Goal: Task Accomplishment & Management: Manage account settings

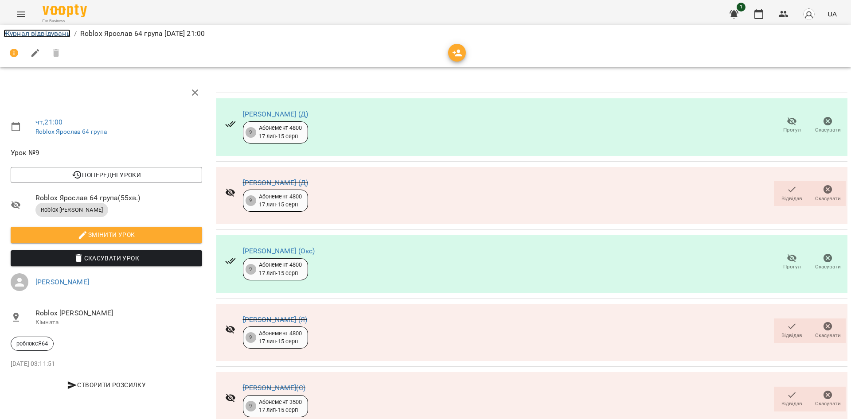
click at [34, 34] on link "Журнал відвідувань" at bounding box center [37, 33] width 67 height 8
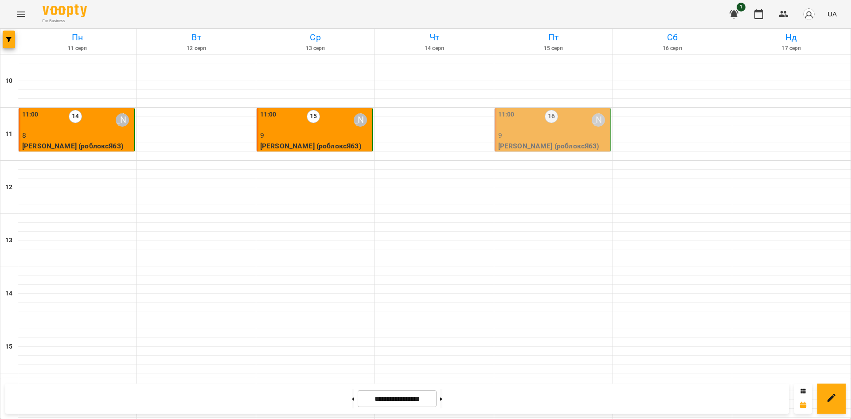
click at [566, 130] on p "9" at bounding box center [553, 135] width 110 height 11
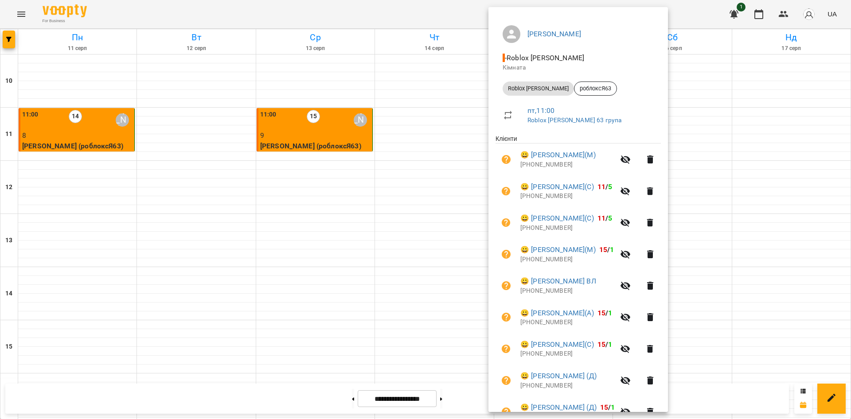
scroll to position [109, 0]
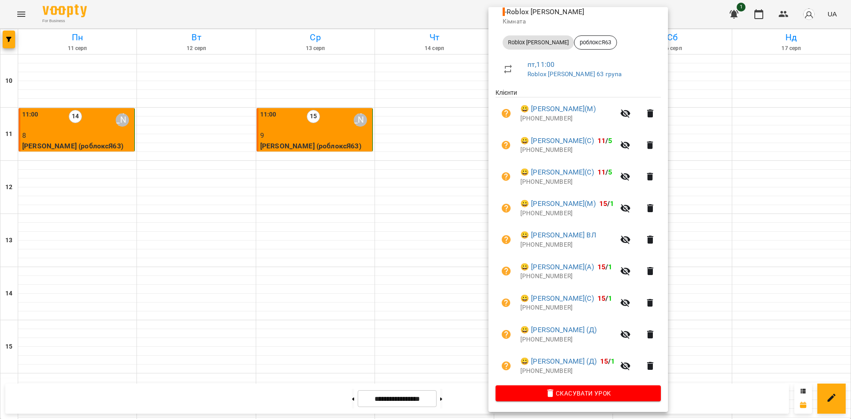
click at [713, 136] on div at bounding box center [425, 209] width 851 height 419
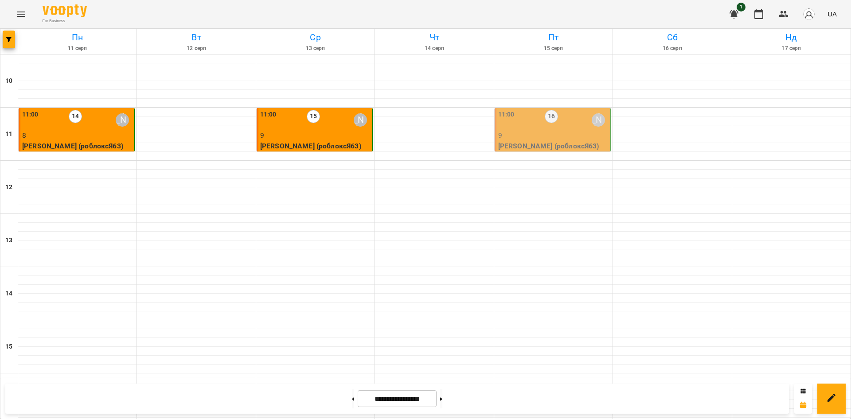
click at [555, 145] on p "[PERSON_NAME] (роблоксЯ63)" at bounding box center [553, 146] width 110 height 11
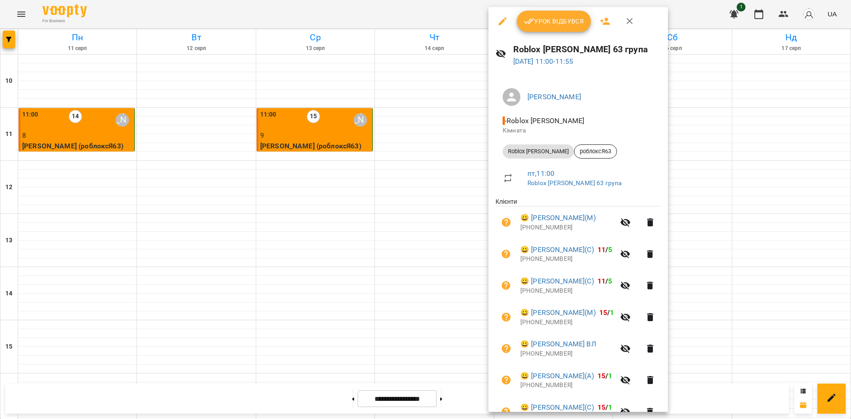
click at [548, 20] on span "Урок відбувся" at bounding box center [554, 21] width 60 height 11
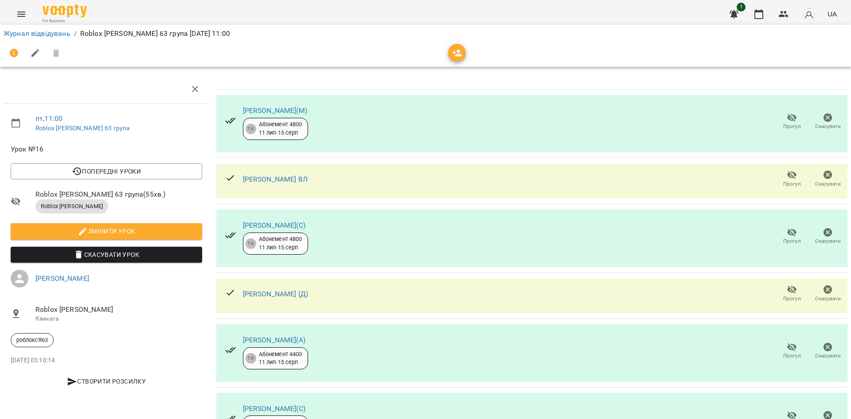
scroll to position [199, 0]
click at [787, 285] on icon "button" at bounding box center [792, 290] width 11 height 11
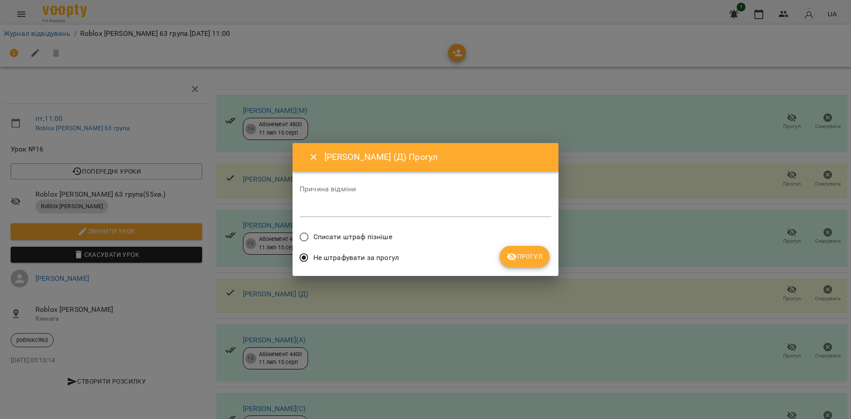
click at [344, 237] on span "Списати штраф пізніше" at bounding box center [352, 237] width 79 height 11
click at [498, 263] on div "Не штрафувати за прогул" at bounding box center [426, 259] width 252 height 21
click at [511, 263] on button "Прогул" at bounding box center [524, 256] width 50 height 21
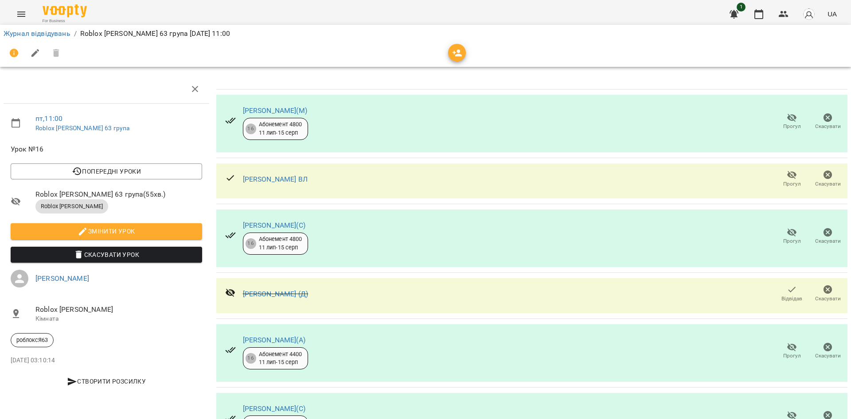
scroll to position [239, 0]
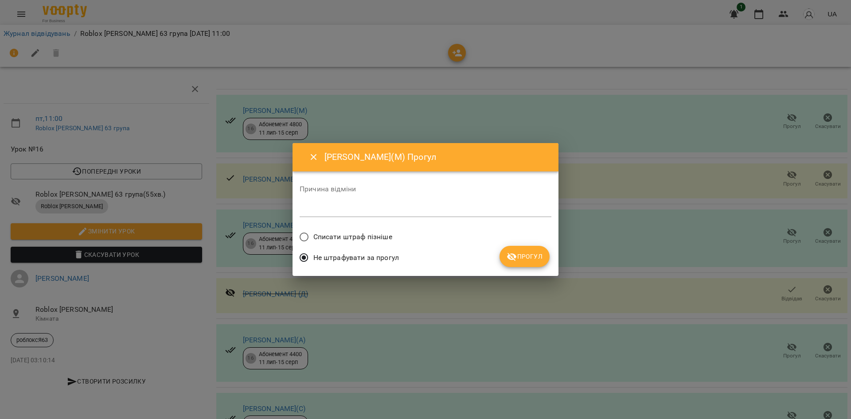
click at [392, 237] on div "Списати штраф пізніше" at bounding box center [426, 238] width 252 height 21
click at [387, 238] on span "Списати штраф пізніше" at bounding box center [352, 237] width 79 height 11
click at [537, 255] on span "Прогул" at bounding box center [525, 256] width 36 height 11
